Goal: Information Seeking & Learning: Learn about a topic

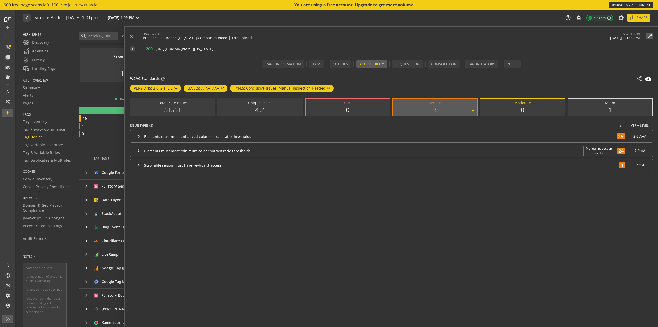
scroll to position [862, 0]
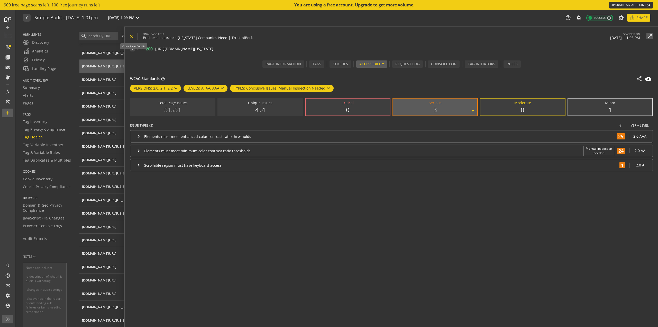
click at [132, 35] on mat-icon "close" at bounding box center [131, 36] width 5 height 5
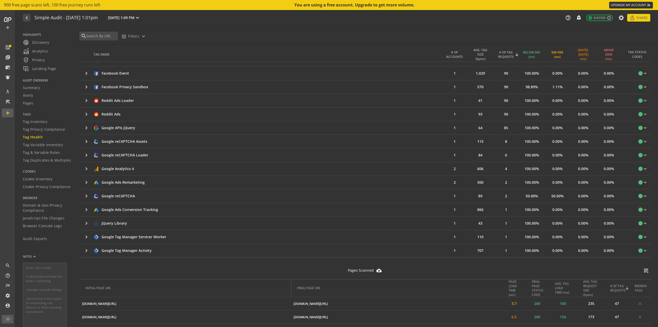
scroll to position [0, 0]
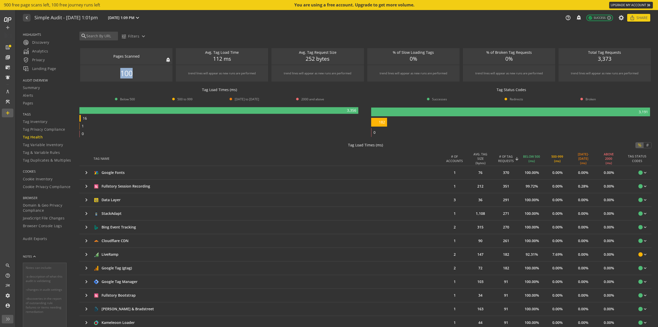
drag, startPoint x: 132, startPoint y: 74, endPoint x: 117, endPoint y: 75, distance: 14.9
click at [117, 75] on div "100" at bounding box center [126, 73] width 92 height 16
click at [42, 49] on span "Analytics" at bounding box center [35, 51] width 25 height 6
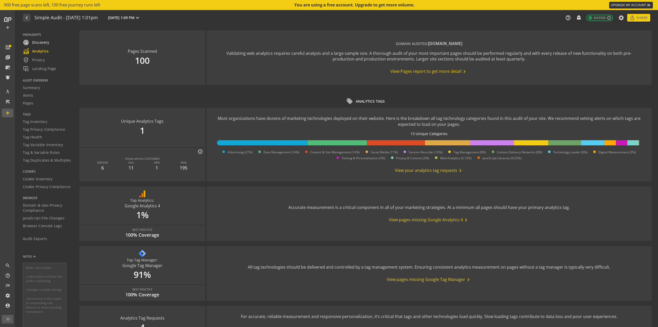
click at [42, 42] on span "radar Discovery" at bounding box center [36, 42] width 26 height 6
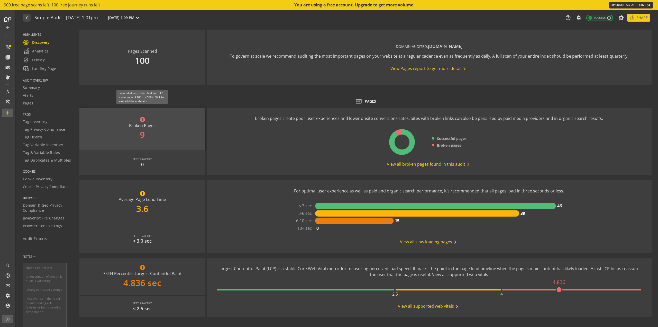
click at [158, 135] on div "error Broken Pages 9" at bounding box center [142, 129] width 126 height 42
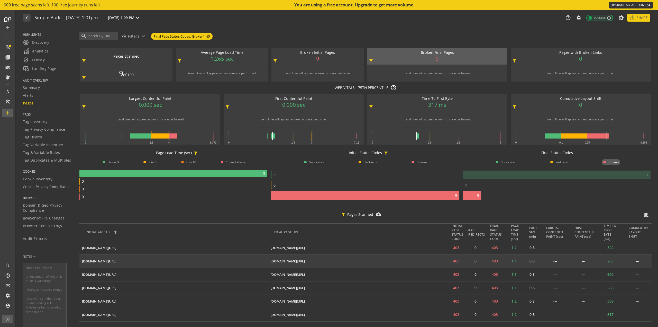
scroll to position [52, 0]
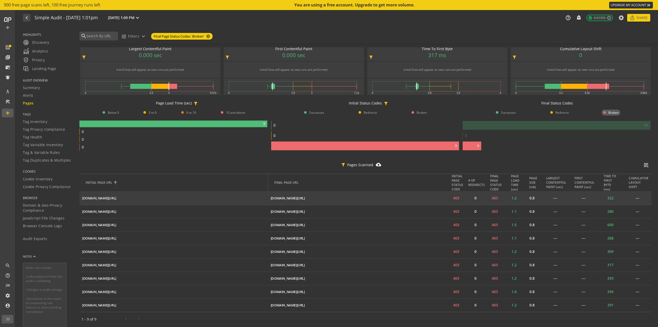
click at [328, 197] on td "[DOMAIN_NAME][URL] ios_share" at bounding box center [357, 198] width 178 height 13
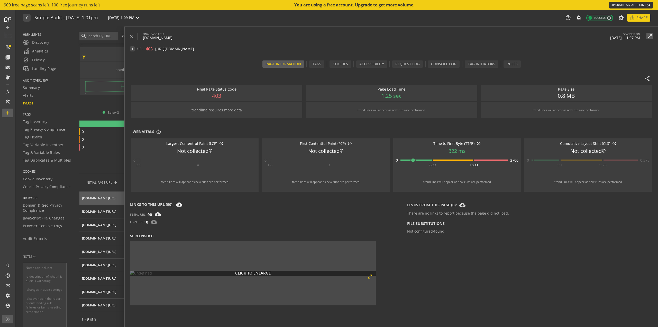
scroll to position [60, 0]
click at [130, 33] on span at bounding box center [133, 36] width 9 height 12
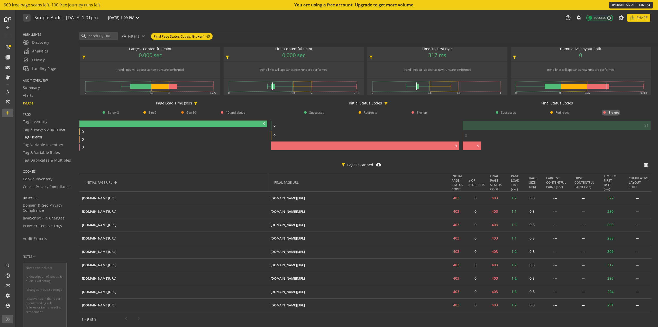
click at [36, 136] on span "Tag Health" at bounding box center [32, 136] width 19 height 5
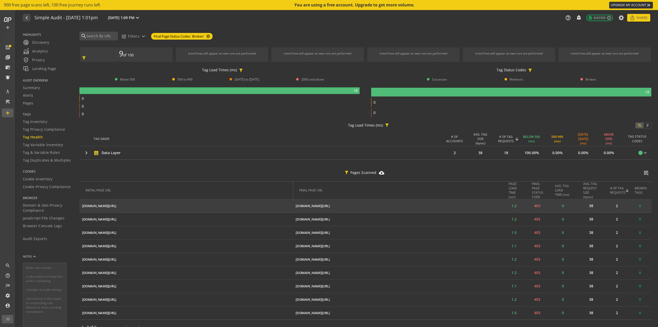
scroll to position [30, 0]
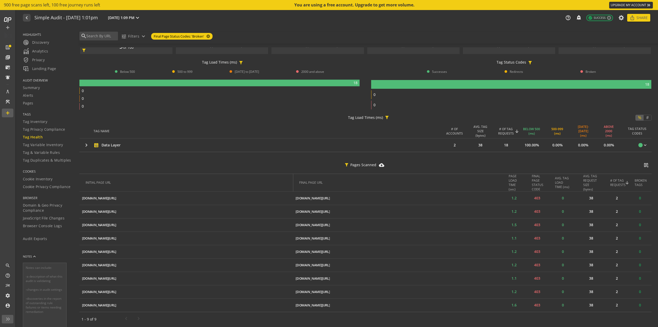
click at [37, 114] on span "TAGS" at bounding box center [48, 114] width 50 height 4
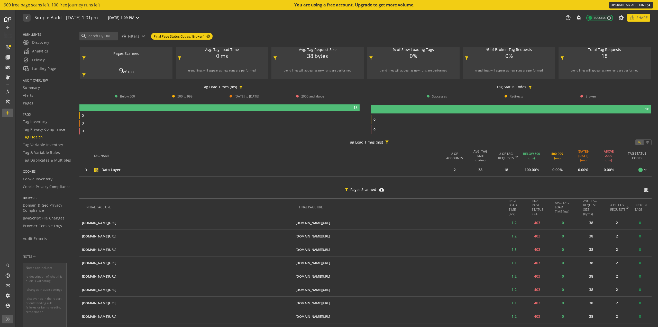
scroll to position [0, 0]
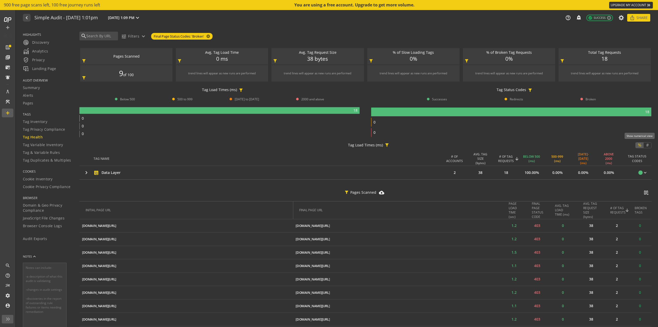
click at [644, 142] on mat-button-toggle "#" at bounding box center [648, 144] width 8 height 5
click at [649, 147] on button "#" at bounding box center [648, 144] width 8 height 5
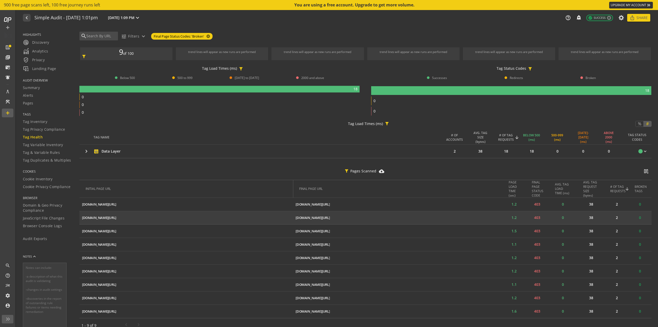
scroll to position [30, 0]
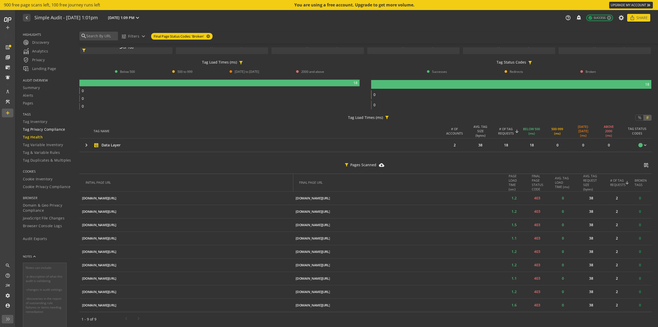
click at [42, 130] on span "Tag Privacy Compliance" at bounding box center [44, 129] width 42 height 5
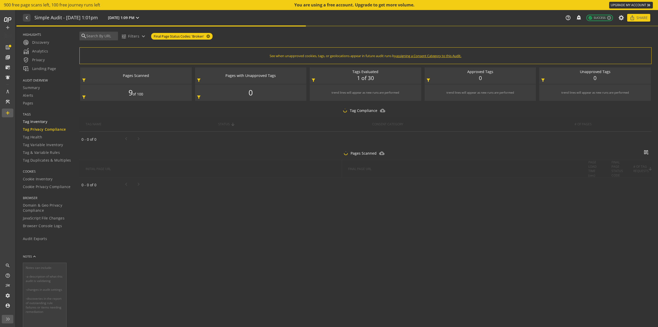
click at [41, 120] on span "Tag Inventory" at bounding box center [35, 121] width 24 height 5
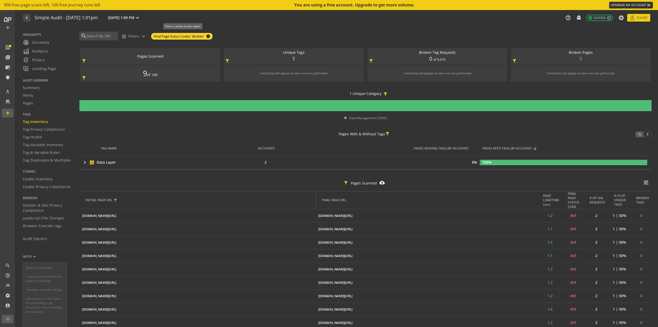
click at [209, 37] on mat-icon "cancel" at bounding box center [207, 36] width 7 height 4
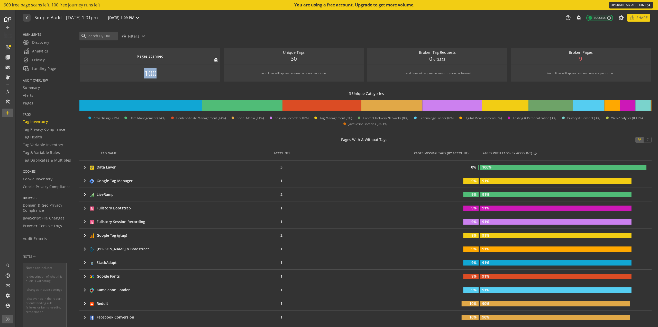
drag, startPoint x: 159, startPoint y: 71, endPoint x: 135, endPoint y: 70, distance: 24.2
click at [135, 70] on div "100" at bounding box center [150, 73] width 140 height 16
click at [142, 71] on div "100" at bounding box center [150, 73] width 140 height 16
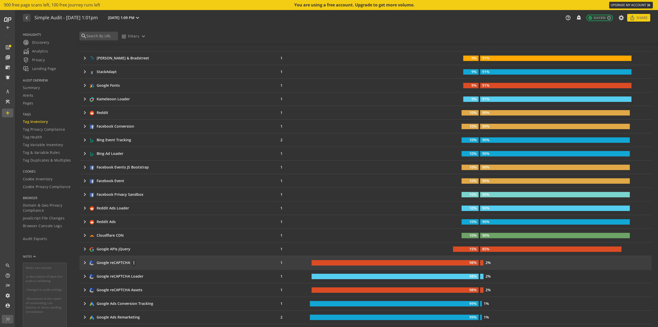
scroll to position [180, 0]
